Goal: Information Seeking & Learning: Find specific fact

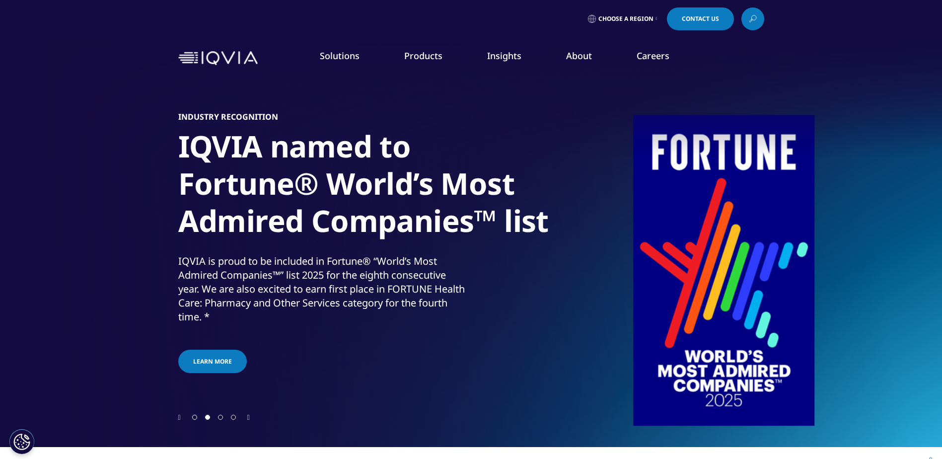
click at [143, 160] on rect "Primary" at bounding box center [144, 159] width 3 height 3
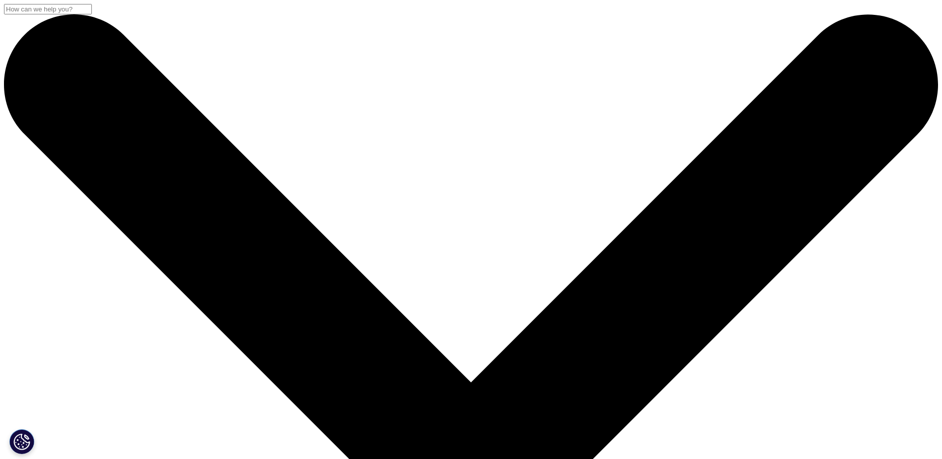
click at [92, 14] on input "Search" at bounding box center [48, 9] width 88 height 10
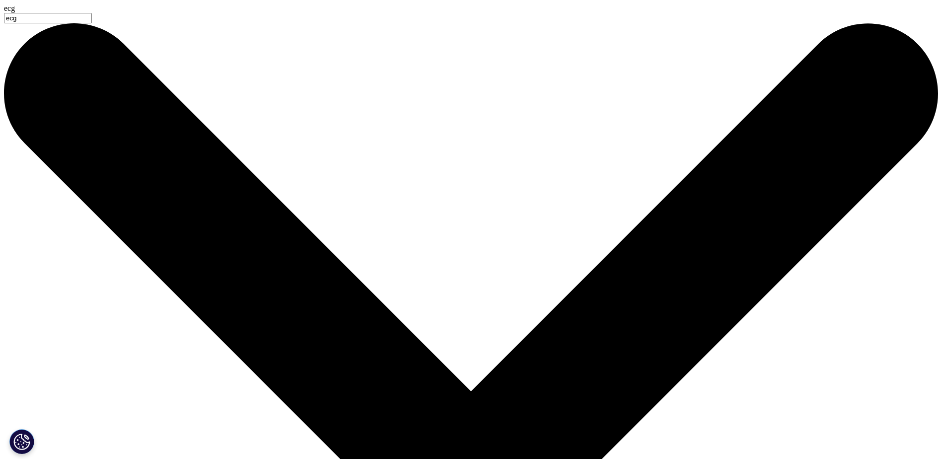
type input "ecg"
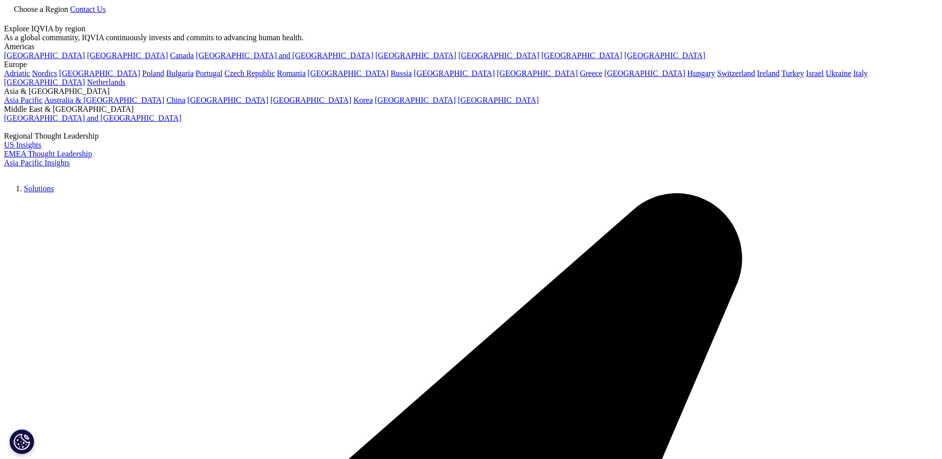
type input "ecg"
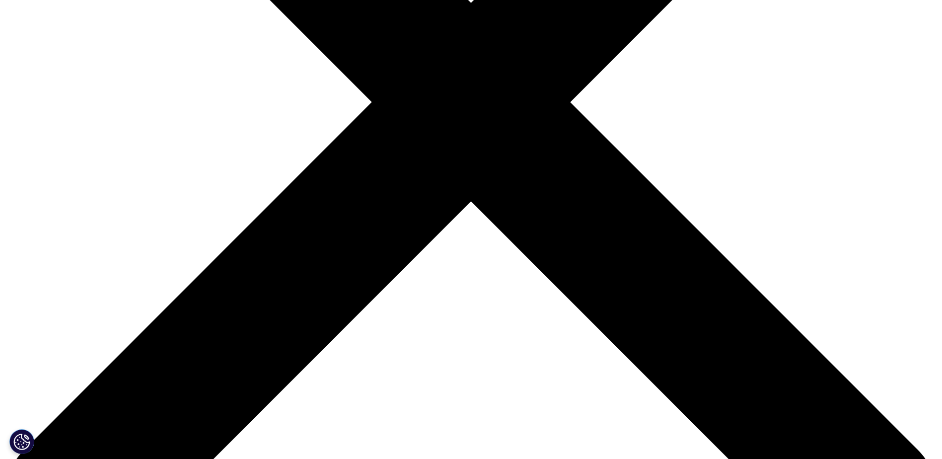
scroll to position [596, 0]
